Goal: Entertainment & Leisure: Consume media (video, audio)

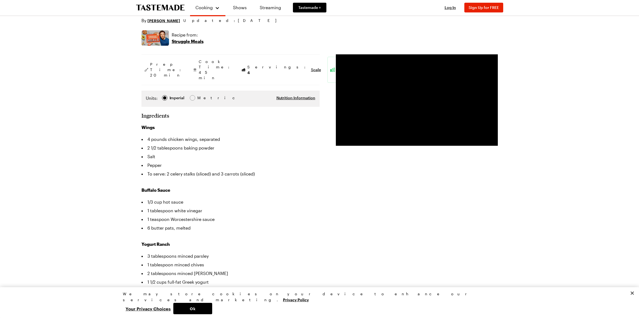
scroll to position [60, 0]
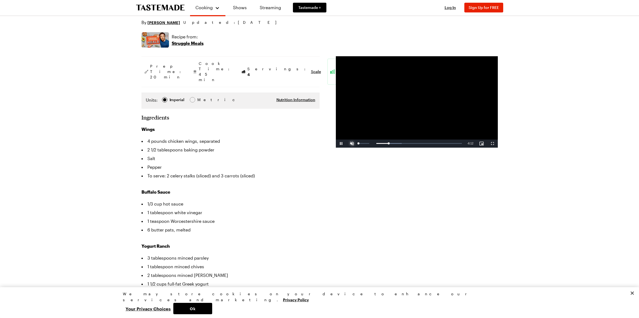
click at [353, 143] on span "Video Player" at bounding box center [352, 143] width 11 height 0
click at [207, 28] on link "Recipes" at bounding box center [213, 29] width 41 height 12
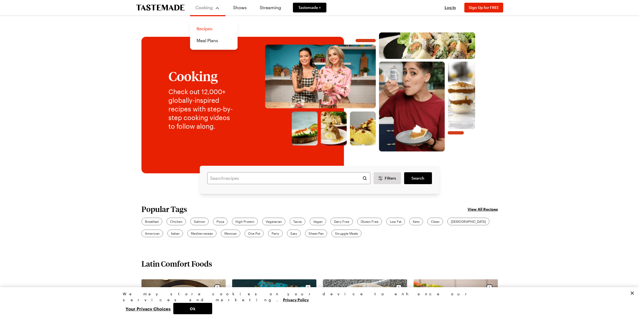
click at [204, 28] on link "Recipes" at bounding box center [213, 29] width 41 height 12
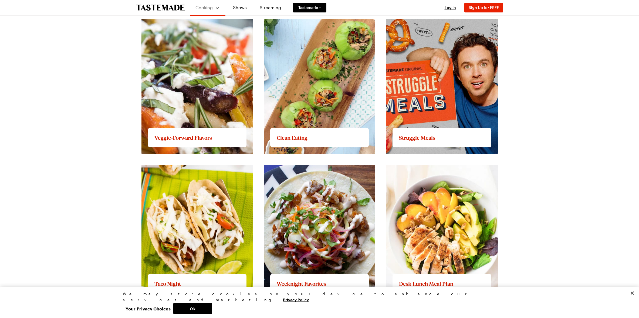
scroll to position [555, 0]
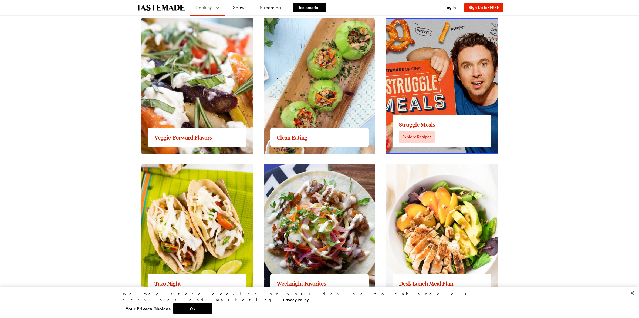
click at [427, 24] on link "View full content for Struggle Meals" at bounding box center [422, 21] width 73 height 5
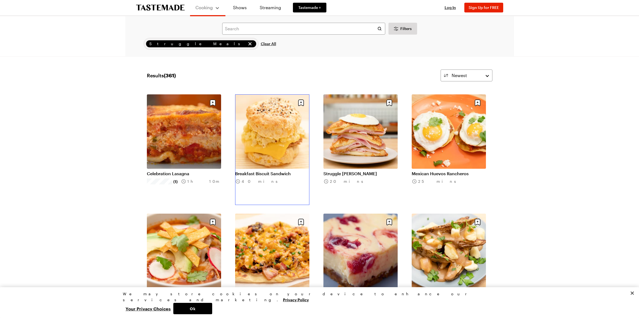
click at [272, 171] on link "Breakfast Biscuit Sandwich" at bounding box center [272, 173] width 74 height 5
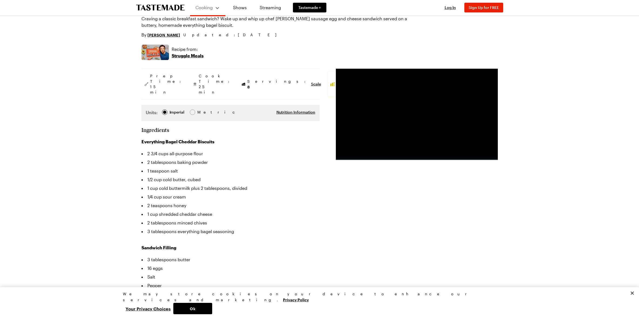
scroll to position [55, 0]
